Goal: Task Accomplishment & Management: Use online tool/utility

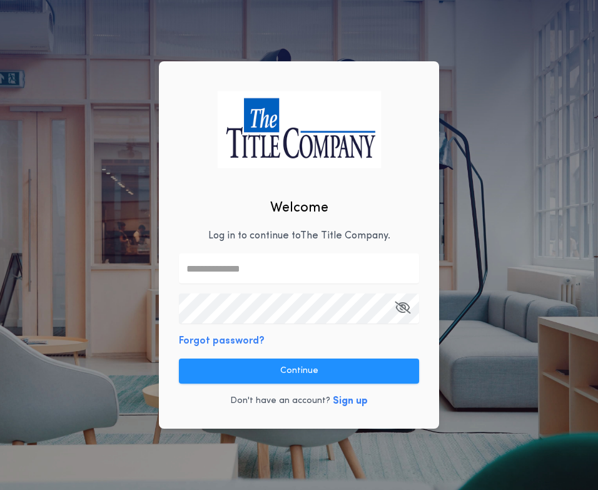
click at [256, 270] on input "text" at bounding box center [299, 268] width 240 height 30
type input "**********"
click at [289, 371] on button "Continue" at bounding box center [299, 370] width 240 height 25
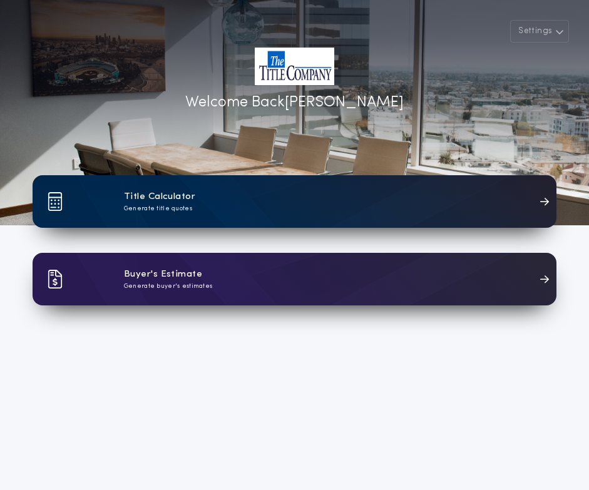
click at [178, 208] on p "Generate title quotes" at bounding box center [158, 208] width 68 height 9
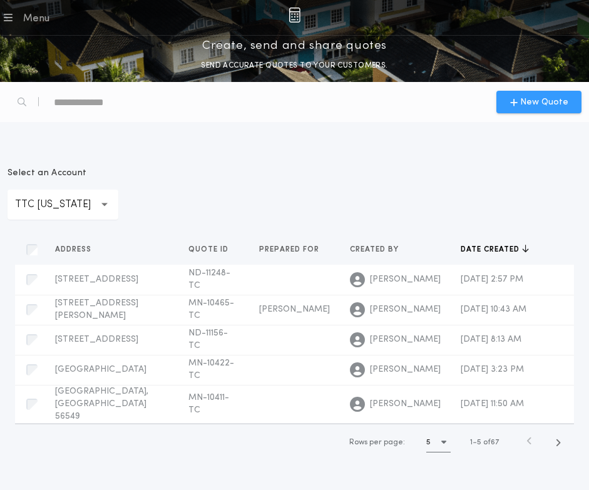
click at [552, 102] on span "New Quote" at bounding box center [544, 102] width 48 height 13
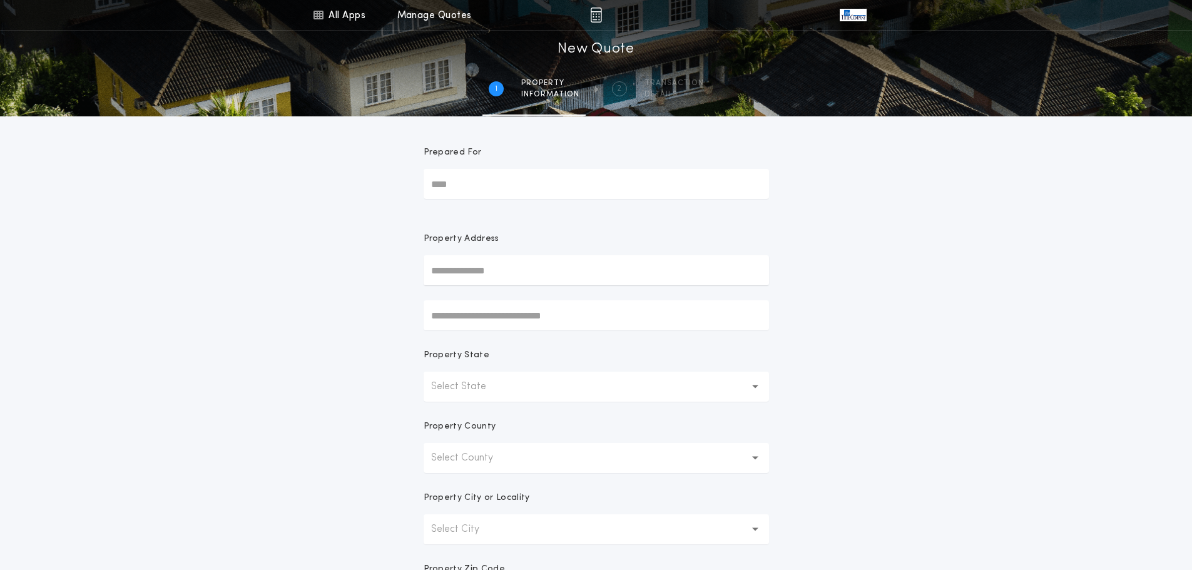
click at [487, 271] on input "text" at bounding box center [596, 270] width 345 height 30
click at [458, 267] on input "text" at bounding box center [596, 270] width 345 height 30
type input "**********"
click at [493, 297] on button "[STREET_ADDRESS]" at bounding box center [596, 295] width 345 height 19
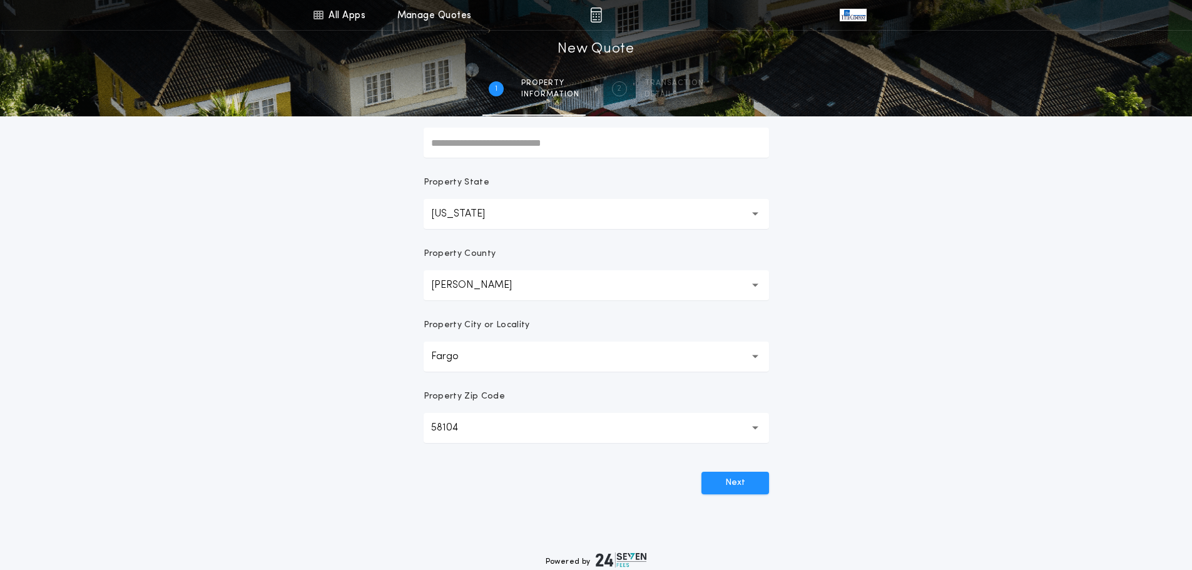
scroll to position [188, 0]
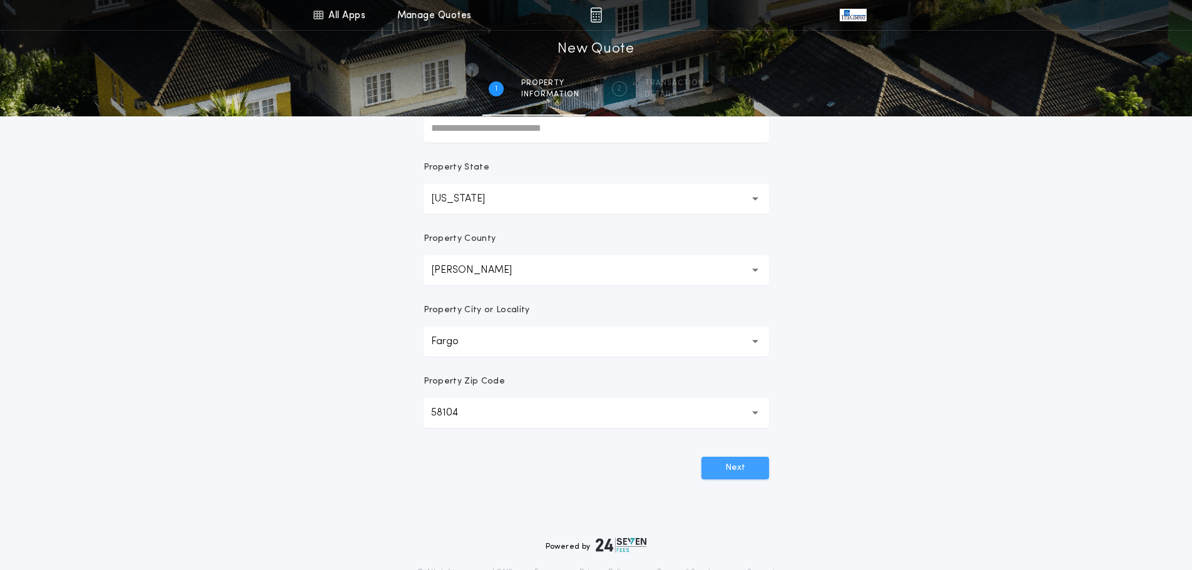
click at [597, 473] on button "Next" at bounding box center [735, 468] width 68 height 23
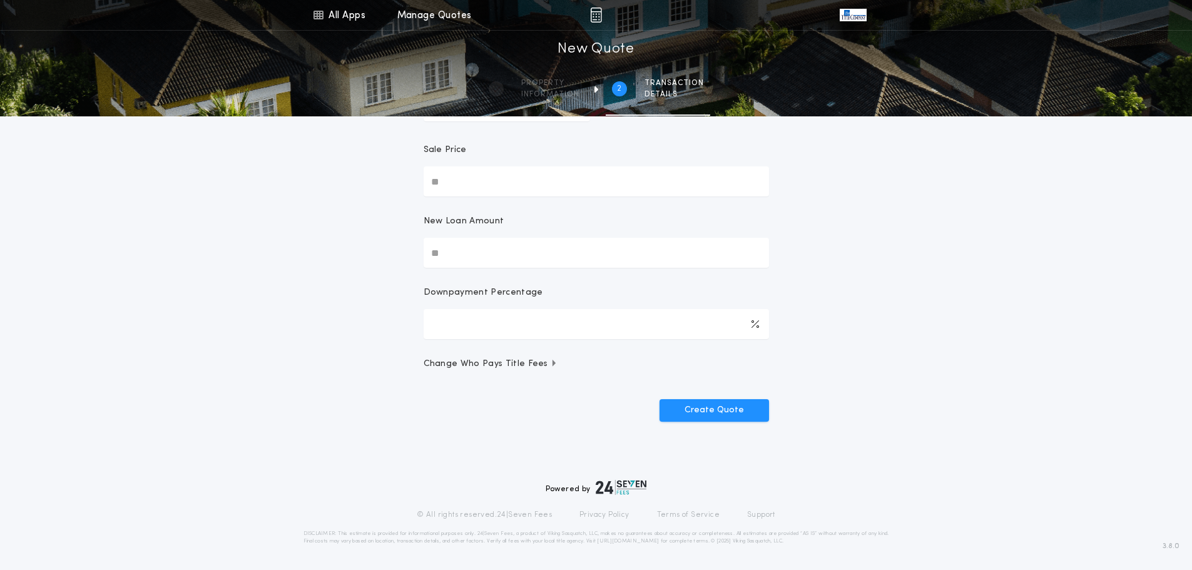
scroll to position [0, 0]
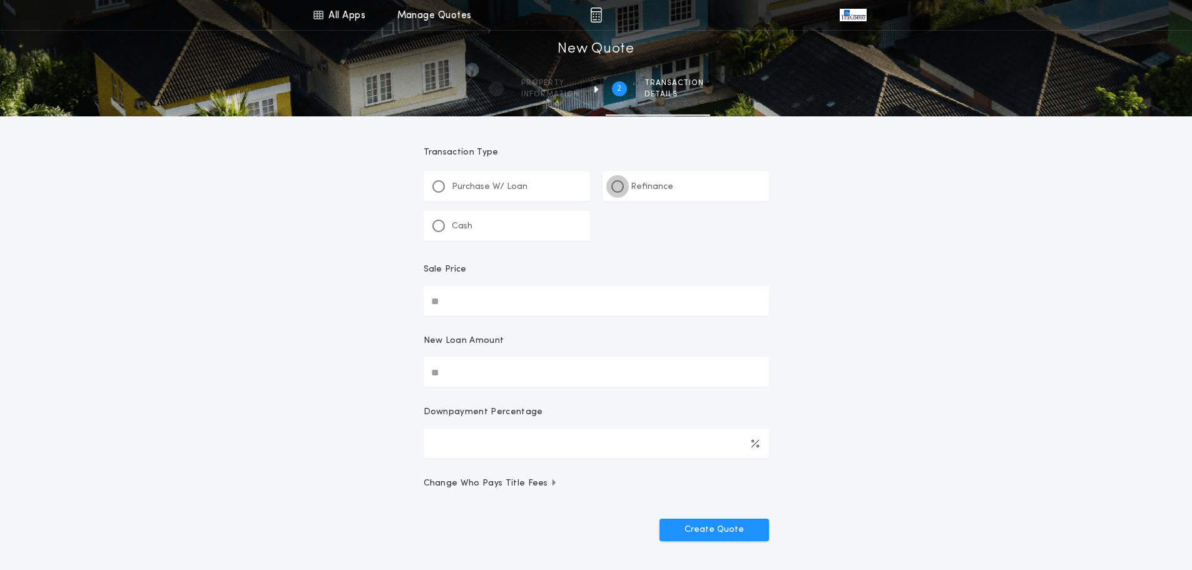
click at [597, 190] on div at bounding box center [617, 186] width 13 height 13
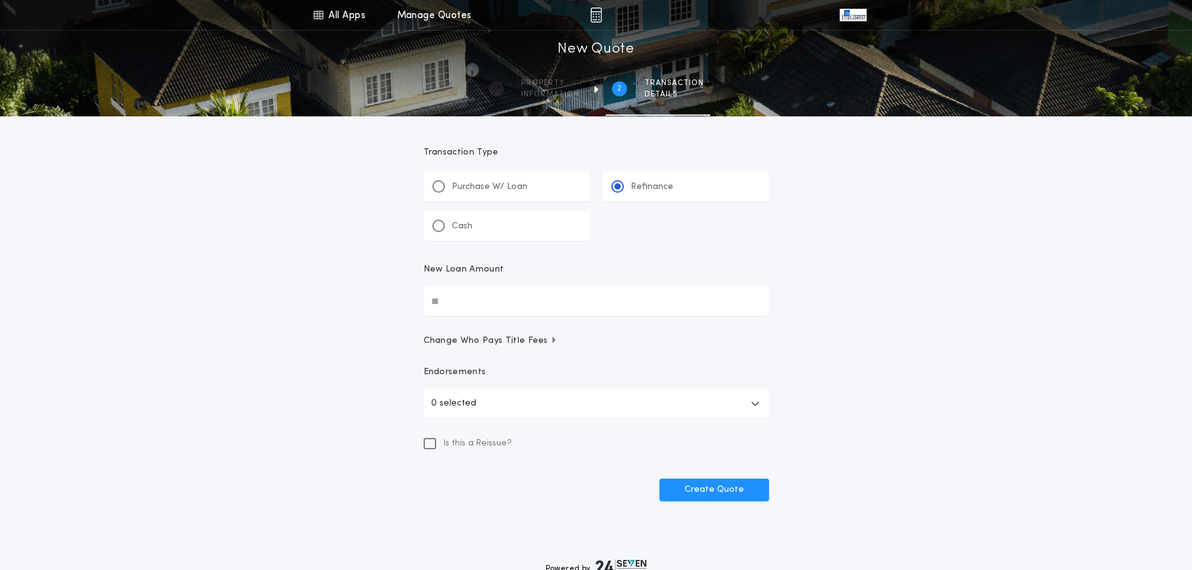
click at [454, 295] on input "New Loan Amount" at bounding box center [596, 301] width 345 height 30
type input "********"
click at [597, 479] on button "Create Quote" at bounding box center [713, 490] width 109 height 23
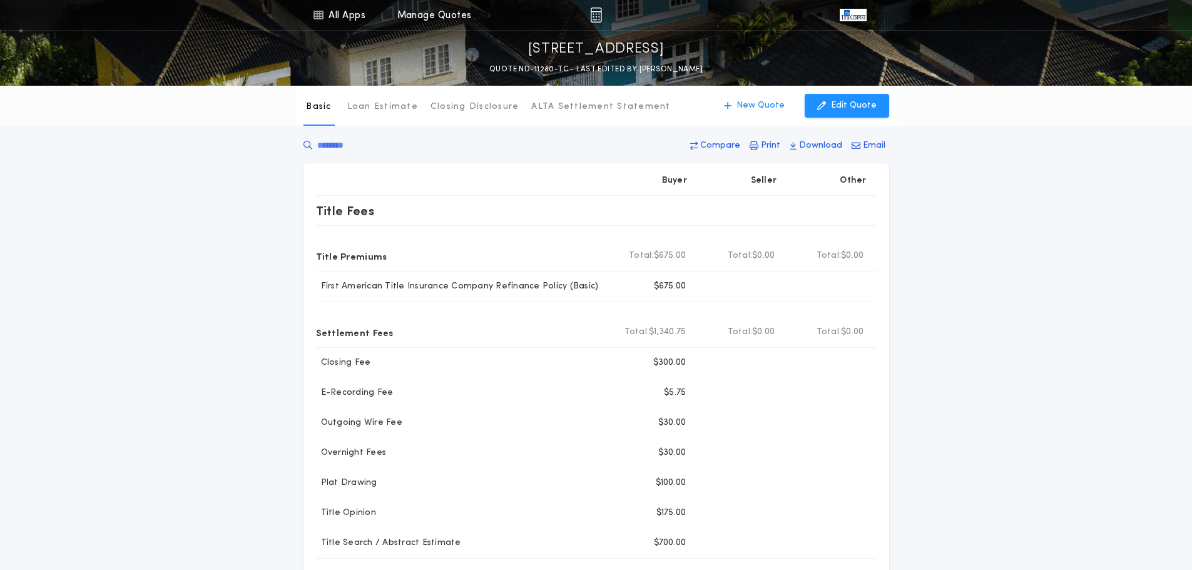
click at [597, 285] on div "Basic Loan Estimate Closing Disclosure ALTA Settlement Statement Basic New Quot…" at bounding box center [596, 445] width 1192 height 718
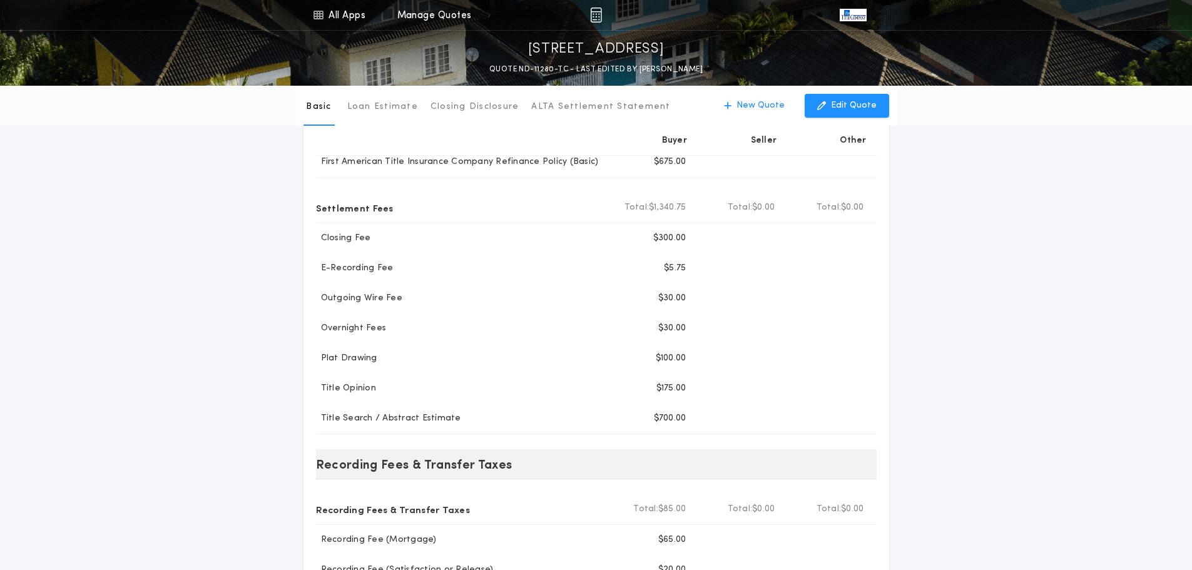
scroll to position [125, 0]
